Goal: Navigation & Orientation: Find specific page/section

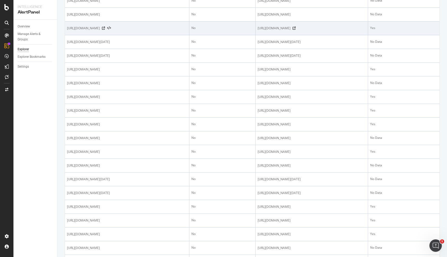
scroll to position [163, 0]
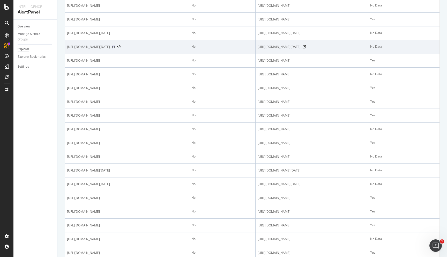
click at [115, 48] on icon at bounding box center [113, 46] width 3 height 3
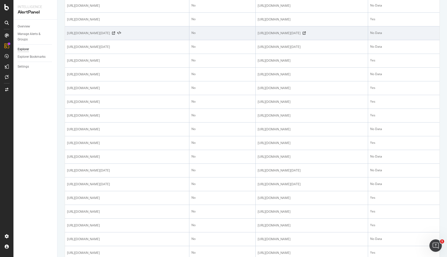
scroll to position [0, 0]
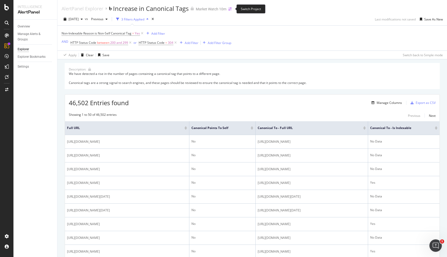
click at [230, 8] on icon "arrow-right-arrow-left" at bounding box center [230, 9] width 3 height 4
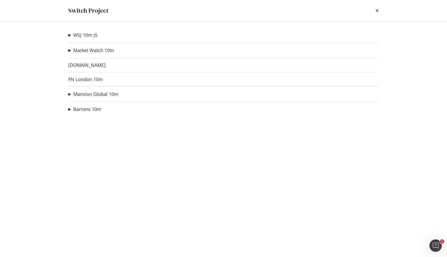
click at [379, 10] on div "Switch Project" at bounding box center [223, 10] width 331 height 21
click at [374, 9] on div "Switch Project" at bounding box center [223, 10] width 311 height 9
click at [377, 12] on icon "times" at bounding box center [377, 11] width 3 height 4
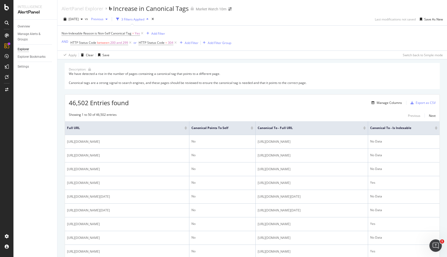
click at [104, 19] on span "Previous" at bounding box center [96, 19] width 15 height 4
click at [129, 66] on div "See All Analyses" at bounding box center [128, 67] width 62 height 8
click at [25, 27] on div "Overview" at bounding box center [24, 26] width 12 height 5
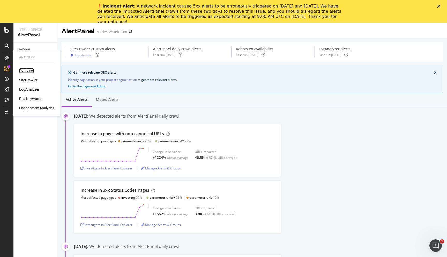
click at [25, 69] on div "Overview" at bounding box center [26, 70] width 15 height 5
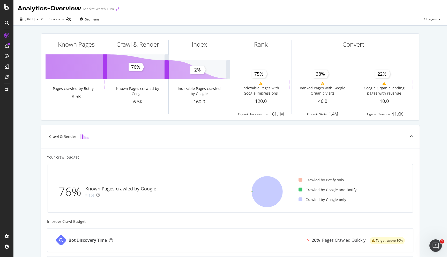
click at [119, 9] on icon "arrow-right-arrow-left" at bounding box center [117, 9] width 3 height 4
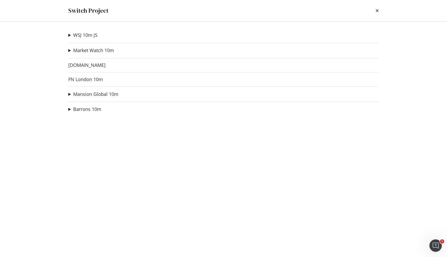
click at [125, 5] on div "Switch Project" at bounding box center [223, 10] width 331 height 21
click at [375, 10] on div "Switch Project" at bounding box center [223, 10] width 311 height 9
click at [378, 10] on icon "times" at bounding box center [377, 11] width 3 height 4
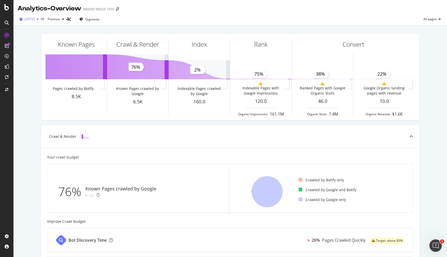
click at [35, 20] on span "[DATE]" at bounding box center [30, 19] width 10 height 4
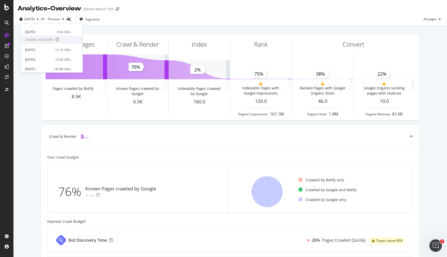
scroll to position [91, 0]
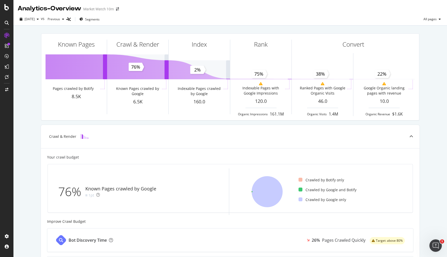
click at [35, 97] on div "Known Pages Pages crawled by Botify 8.5K Crawl & Render Known Pages crawled by …" at bounding box center [230, 214] width 434 height 377
click at [120, 9] on span at bounding box center [117, 9] width 7 height 4
click at [111, 9] on div "Market Watch 10m" at bounding box center [98, 8] width 31 height 5
click at [95, 7] on div "Market Watch 10m" at bounding box center [98, 8] width 31 height 5
click at [119, 9] on icon "arrow-right-arrow-left" at bounding box center [117, 9] width 3 height 4
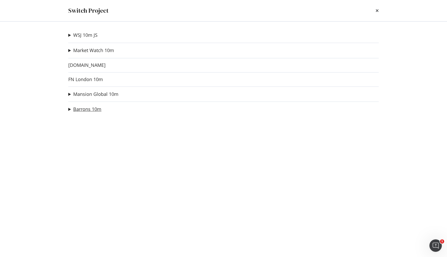
click at [90, 107] on link "Barrons 10m" at bounding box center [87, 108] width 28 height 5
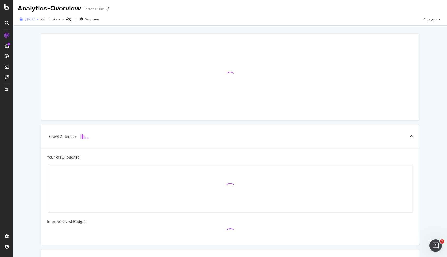
click at [35, 20] on span "[DATE]" at bounding box center [30, 19] width 10 height 4
click at [140, 60] on div at bounding box center [230, 77] width 378 height 86
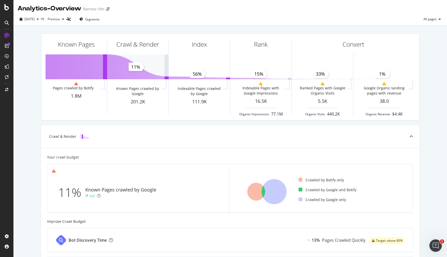
click at [104, 8] on div "Barrons 10m" at bounding box center [93, 8] width 21 height 5
click at [112, 9] on span at bounding box center [107, 9] width 7 height 4
click at [110, 9] on icon "arrow-right-arrow-left" at bounding box center [107, 9] width 3 height 4
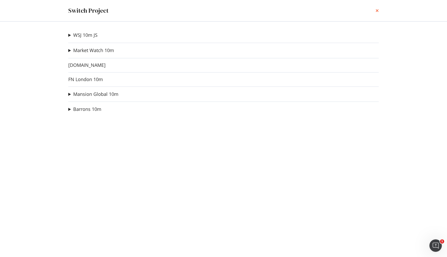
click at [377, 11] on icon "times" at bounding box center [377, 11] width 3 height 4
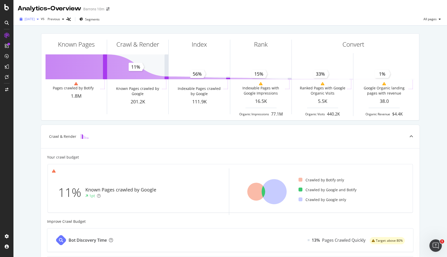
click at [35, 18] on span "[DATE]" at bounding box center [30, 19] width 10 height 4
click at [102, 9] on div "Barrons 10m" at bounding box center [93, 8] width 21 height 5
click at [110, 9] on icon "arrow-right-arrow-left" at bounding box center [107, 9] width 3 height 4
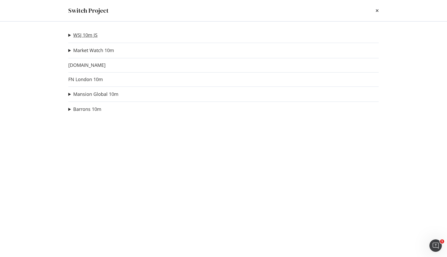
click at [86, 37] on link "WSJ 10m JS" at bounding box center [85, 34] width 24 height 5
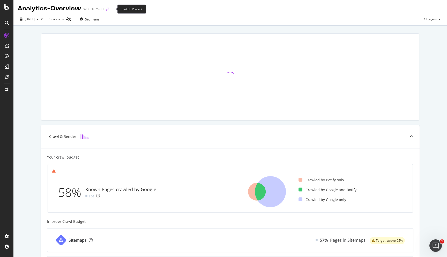
click at [109, 8] on icon "arrow-right-arrow-left" at bounding box center [107, 9] width 3 height 4
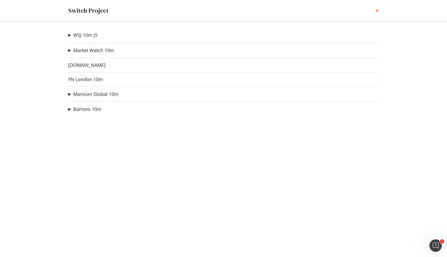
click at [377, 9] on icon "times" at bounding box center [377, 11] width 3 height 4
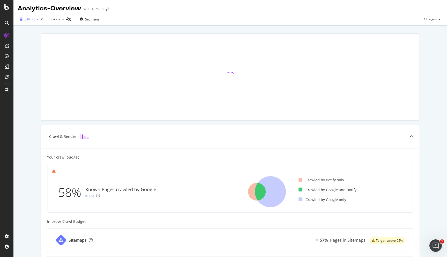
click at [35, 18] on span "[DATE]" at bounding box center [30, 19] width 10 height 4
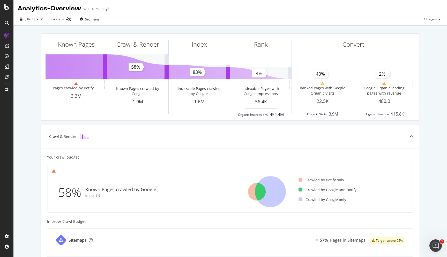
click at [111, 12] on div "Analytics - Overview WSJ 10m JS" at bounding box center [66, 8] width 96 height 9
click at [109, 10] on icon "arrow-right-arrow-left" at bounding box center [107, 9] width 3 height 4
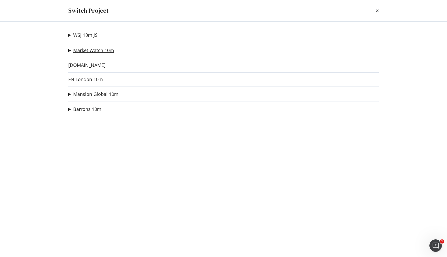
click at [87, 48] on link "Market Watch 10m" at bounding box center [93, 50] width 41 height 5
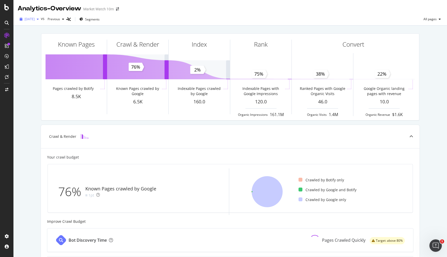
click at [37, 22] on div "[DATE]" at bounding box center [29, 19] width 23 height 8
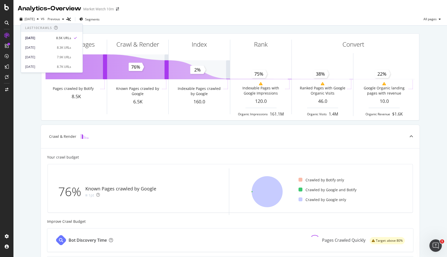
click at [118, 9] on span at bounding box center [117, 9] width 7 height 4
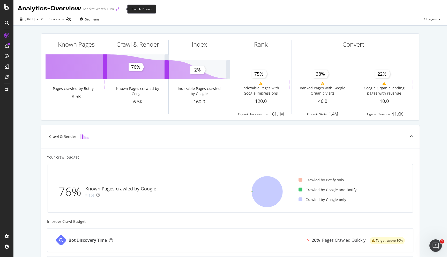
click at [119, 9] on icon "arrow-right-arrow-left" at bounding box center [117, 9] width 3 height 4
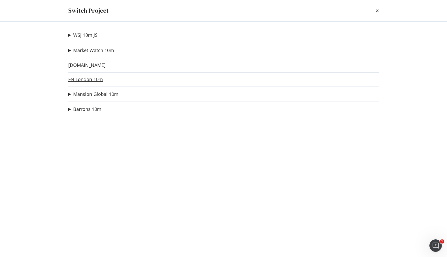
click at [86, 79] on link "FN London 10m" at bounding box center [85, 79] width 35 height 5
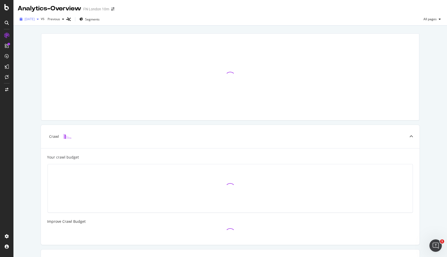
click at [35, 19] on span "[DATE]" at bounding box center [30, 19] width 10 height 4
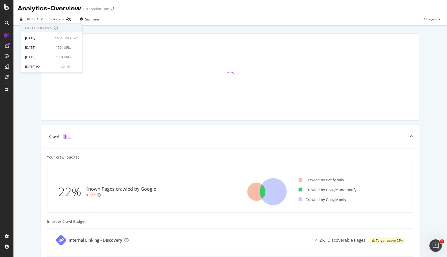
click at [139, 26] on div "Crawl Your crawl budget 22% Known Pages crawled by Google 3pt Crawled by Botify…" at bounding box center [230, 214] width 434 height 377
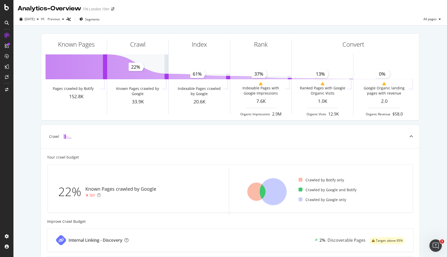
click at [109, 7] on div "FN London 10m" at bounding box center [96, 8] width 26 height 5
click at [114, 8] on icon "arrow-right-arrow-left" at bounding box center [112, 9] width 3 height 4
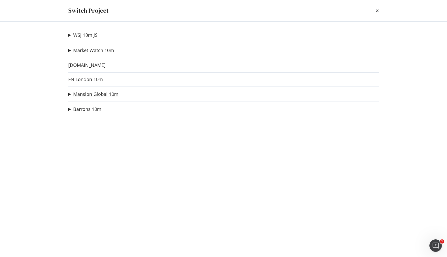
click at [97, 94] on link "Mansion Global 10m" at bounding box center [95, 93] width 45 height 5
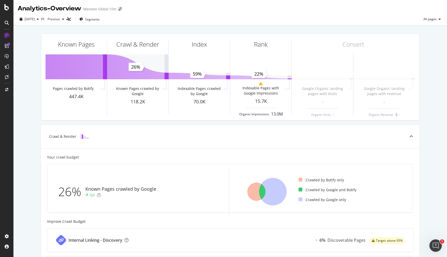
click at [110, 9] on div "Mansion Global 10m" at bounding box center [99, 8] width 33 height 5
click at [35, 19] on span "[DATE]" at bounding box center [30, 19] width 10 height 4
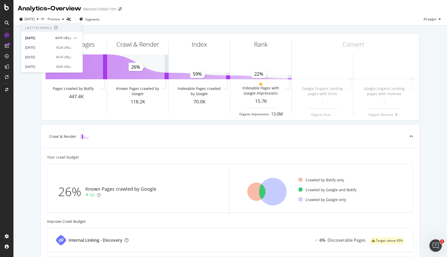
click at [39, 105] on div "Known Pages Pages crawled by Botify 447.4K Crawl & Render Known Pages crawled b…" at bounding box center [230, 76] width 385 height 95
